Goal: Information Seeking & Learning: Learn about a topic

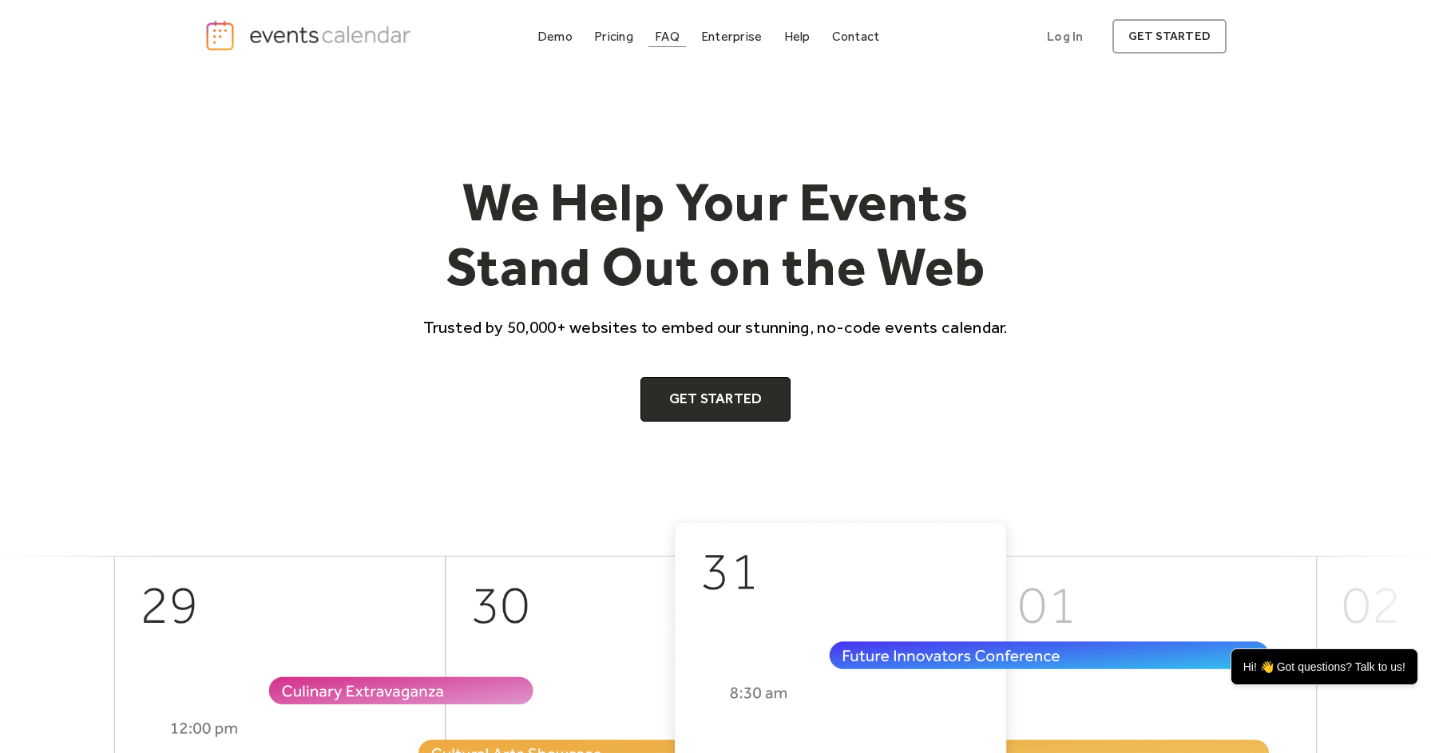
click at [659, 38] on div "FAQ" at bounding box center [667, 36] width 25 height 9
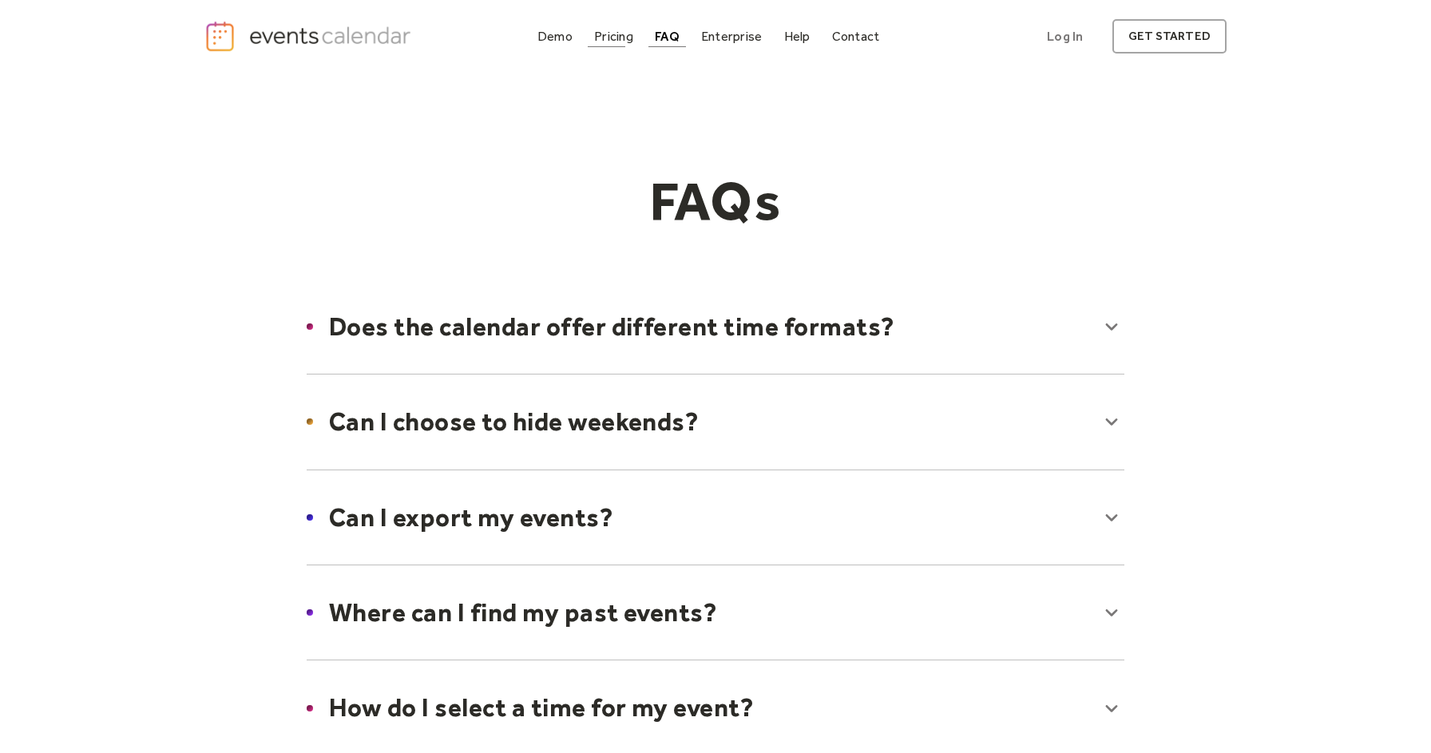
click at [620, 32] on div "Pricing" at bounding box center [613, 36] width 39 height 9
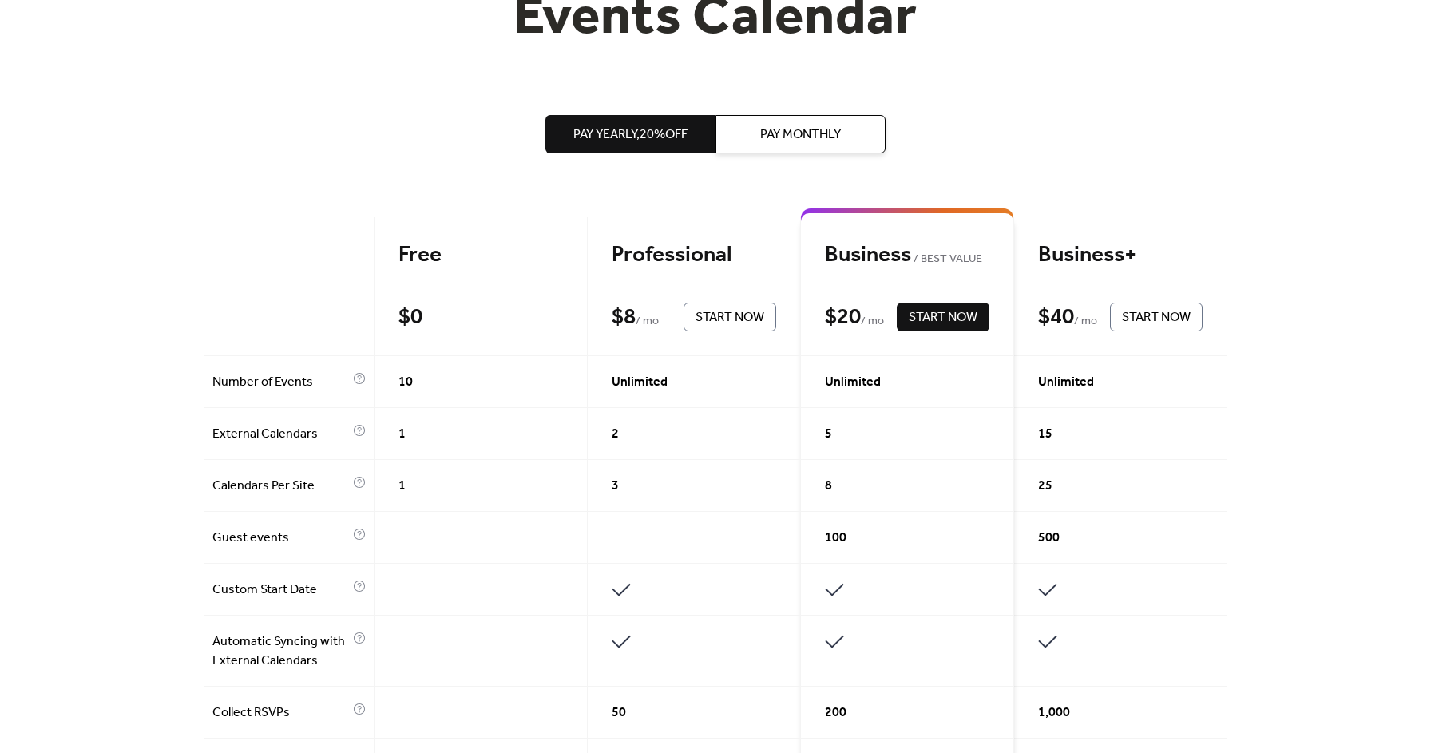
scroll to position [260, 0]
